Goal: Navigation & Orientation: Find specific page/section

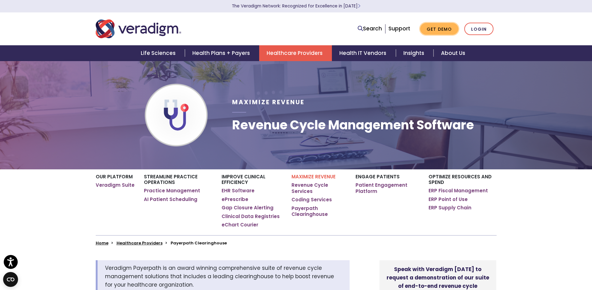
click at [439, 27] on link "Get Demo" at bounding box center [439, 29] width 38 height 12
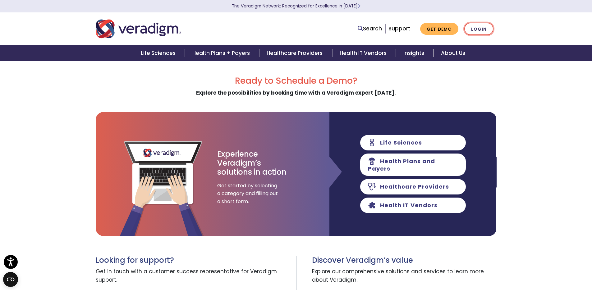
click at [478, 30] on link "Login" at bounding box center [478, 29] width 29 height 13
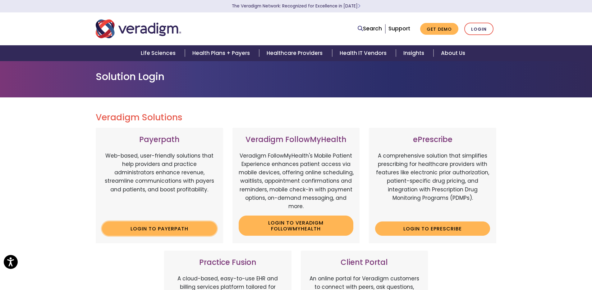
click at [145, 224] on link "Login to Payerpath" at bounding box center [159, 229] width 115 height 14
